Goal: Find specific page/section: Find specific page/section

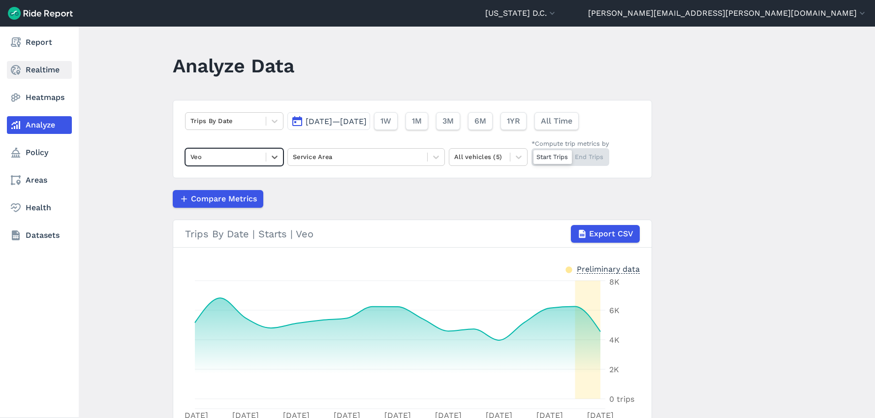
click at [37, 66] on link "Realtime" at bounding box center [39, 70] width 65 height 18
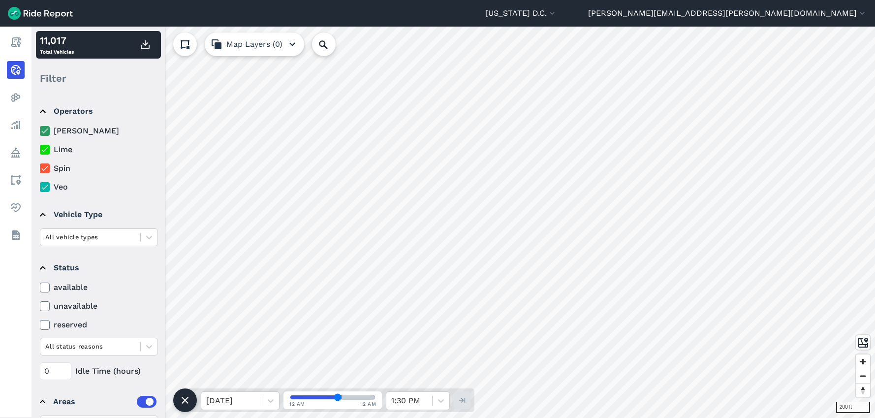
click at [45, 130] on use at bounding box center [44, 130] width 6 height 5
click at [40, 130] on input "[PERSON_NAME]" at bounding box center [40, 128] width 0 height 6
click at [45, 151] on use at bounding box center [44, 149] width 6 height 5
click at [40, 150] on input "Lime" at bounding box center [40, 147] width 0 height 6
click at [45, 166] on icon at bounding box center [44, 168] width 9 height 10
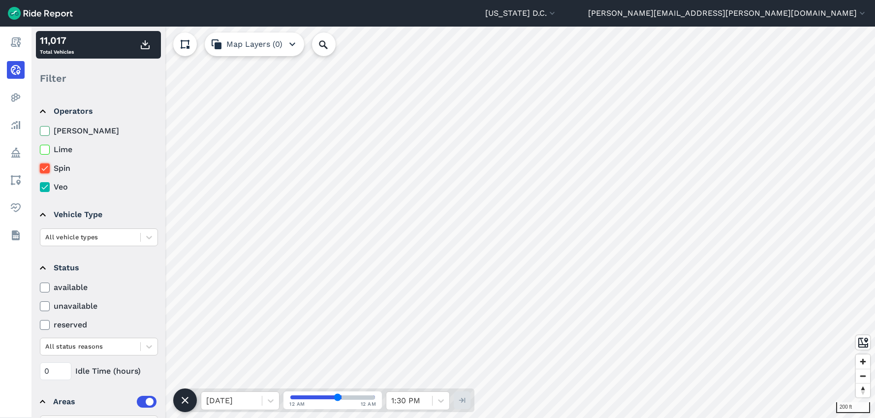
click at [40, 166] on input "Spin" at bounding box center [40, 165] width 0 height 6
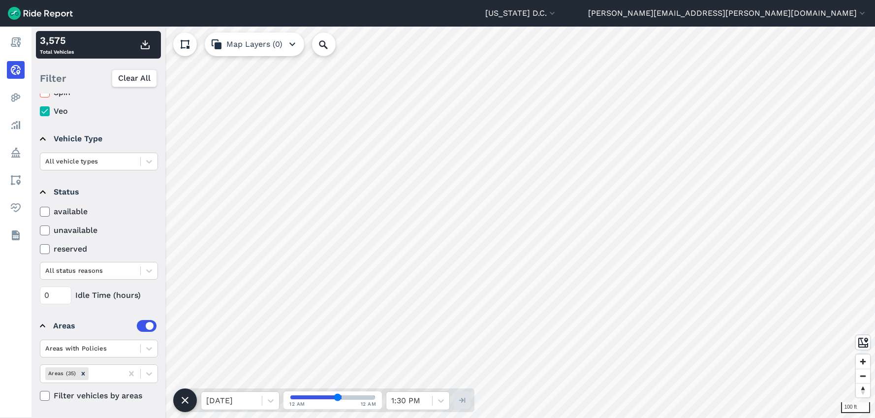
scroll to position [75, 0]
click at [137, 326] on label at bounding box center [147, 326] width 20 height 12
click at [137, 396] on input "checkbox" at bounding box center [137, 399] width 0 height 6
click at [137, 326] on label at bounding box center [147, 326] width 20 height 12
click at [137, 396] on input "checkbox" at bounding box center [137, 399] width 0 height 6
